Goal: Transaction & Acquisition: Purchase product/service

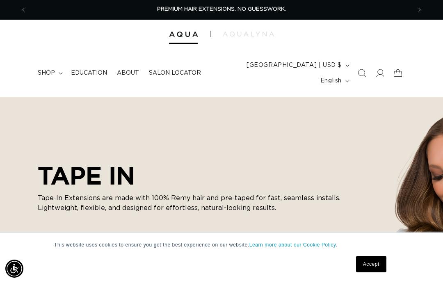
click at [381, 263] on link "Accept" at bounding box center [371, 264] width 30 height 16
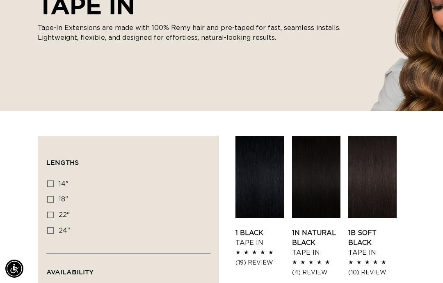
click at [53, 212] on icon at bounding box center [50, 215] width 7 height 7
click at [53, 212] on input "22" 22" (37 products)" at bounding box center [50, 215] width 7 height 7
checkbox input "true"
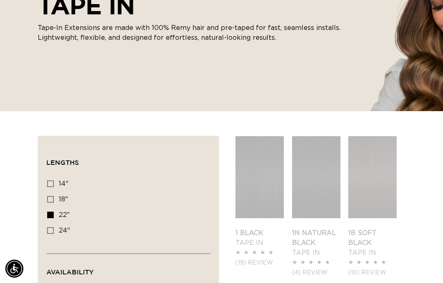
scroll to position [203, 0]
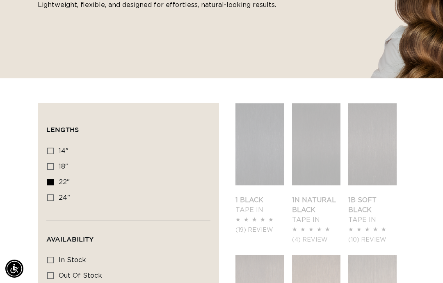
click at [53, 257] on icon at bounding box center [50, 260] width 7 height 7
click at [53, 257] on input "In stock In stock (49 products)" at bounding box center [50, 260] width 7 height 7
checkbox input "true"
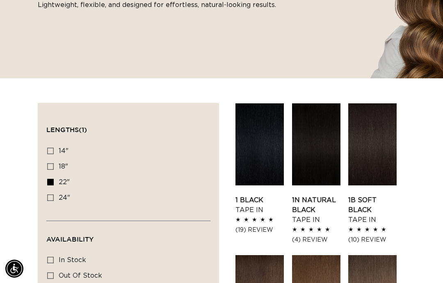
click at [47, 257] on input "In stock In stock (33 products)" at bounding box center [50, 260] width 7 height 7
checkbox input "true"
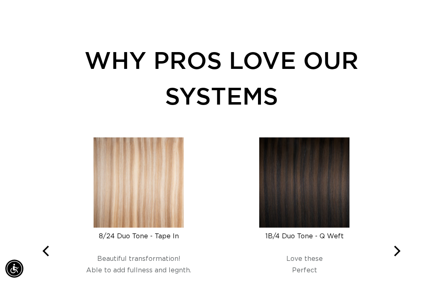
click at [395, 246] on icon "Next" at bounding box center [397, 251] width 7 height 11
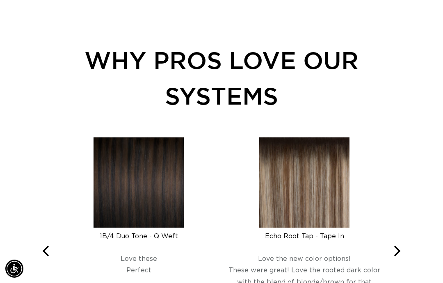
click at [390, 242] on button "Next" at bounding box center [396, 251] width 18 height 18
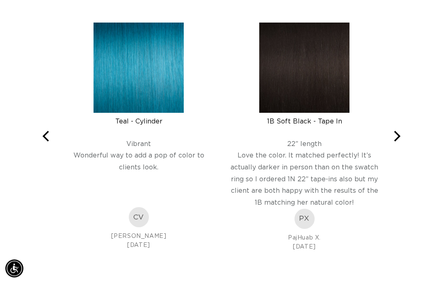
scroll to position [1390, 0]
click at [397, 131] on icon "Next" at bounding box center [397, 136] width 7 height 11
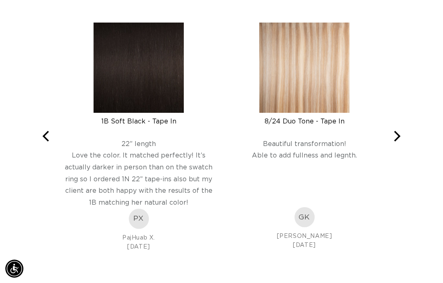
scroll to position [0, 0]
click at [345, 62] on img at bounding box center [304, 68] width 90 height 90
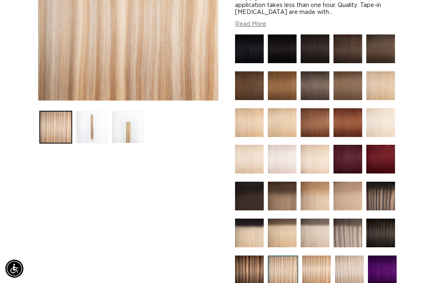
click at [319, 256] on img at bounding box center [316, 270] width 29 height 29
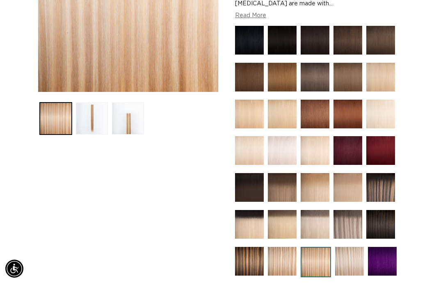
click at [350, 247] on img at bounding box center [349, 261] width 29 height 29
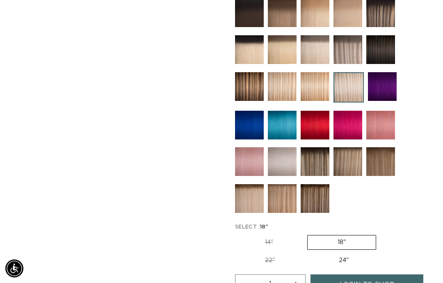
scroll to position [389, 0]
click at [347, 254] on label "24" Variant sold out or unavailable" at bounding box center [344, 261] width 70 height 14
click at [309, 252] on input "24" Variant sold out or unavailable" at bounding box center [309, 252] width 0 height 0
radio input "true"
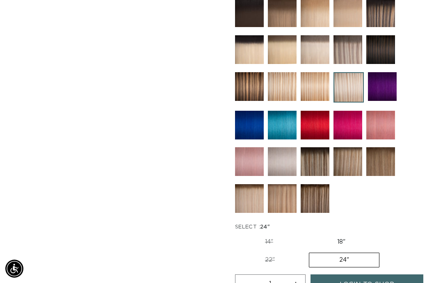
click at [288, 188] on img at bounding box center [282, 198] width 29 height 29
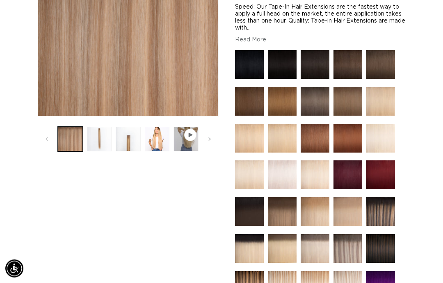
scroll to position [191, 0]
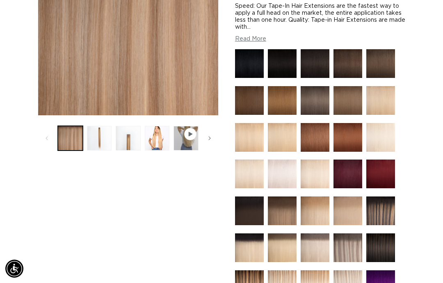
click at [317, 270] on img at bounding box center [315, 284] width 29 height 29
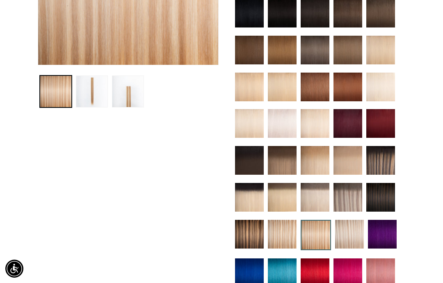
scroll to position [0, 770]
click at [287, 225] on img at bounding box center [282, 234] width 29 height 29
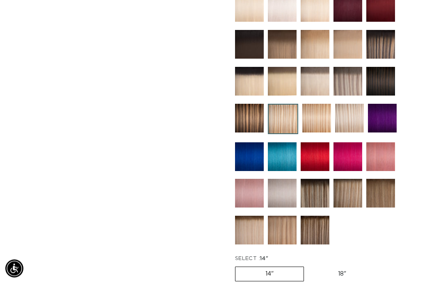
scroll to position [358, 0]
click at [380, 265] on input "22" Variant sold out or unavailable" at bounding box center [380, 265] width 0 height 0
radio input "true"
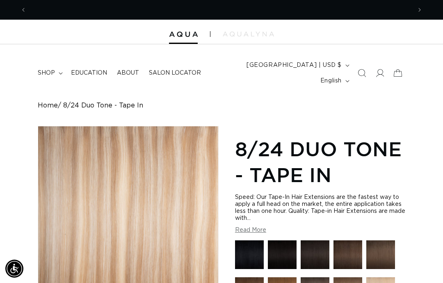
scroll to position [0, 385]
click at [54, 69] on span "shop" at bounding box center [46, 72] width 17 height 7
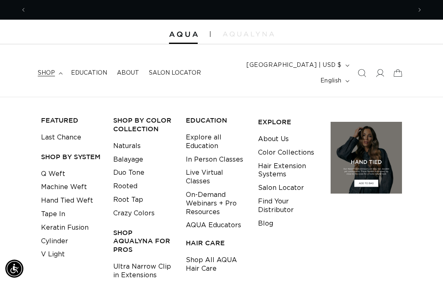
scroll to position [0, 0]
click at [49, 167] on link "Q Weft" at bounding box center [53, 174] width 24 height 14
